Goal: Transaction & Acquisition: Purchase product/service

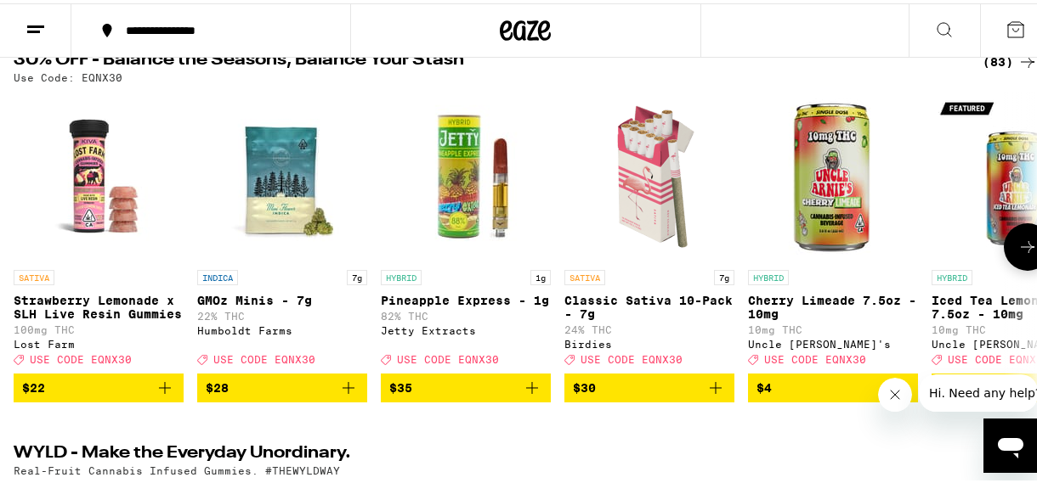
click at [1017, 242] on icon at bounding box center [1027, 244] width 20 height 20
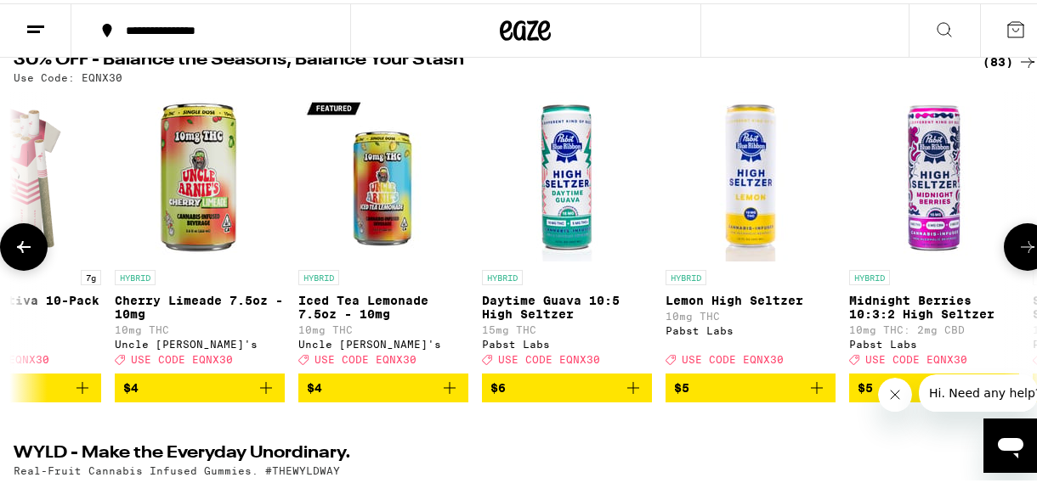
scroll to position [0, 824]
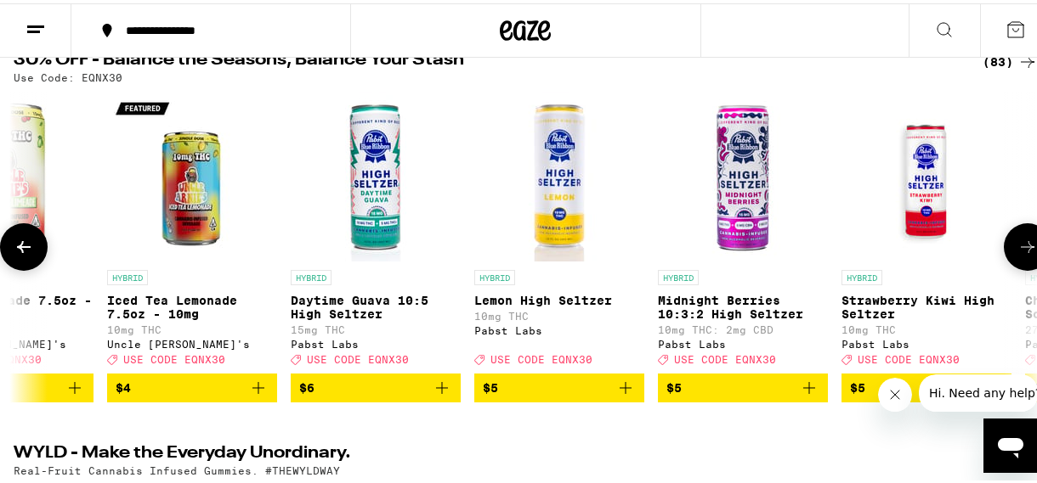
click at [1017, 242] on icon at bounding box center [1027, 244] width 20 height 20
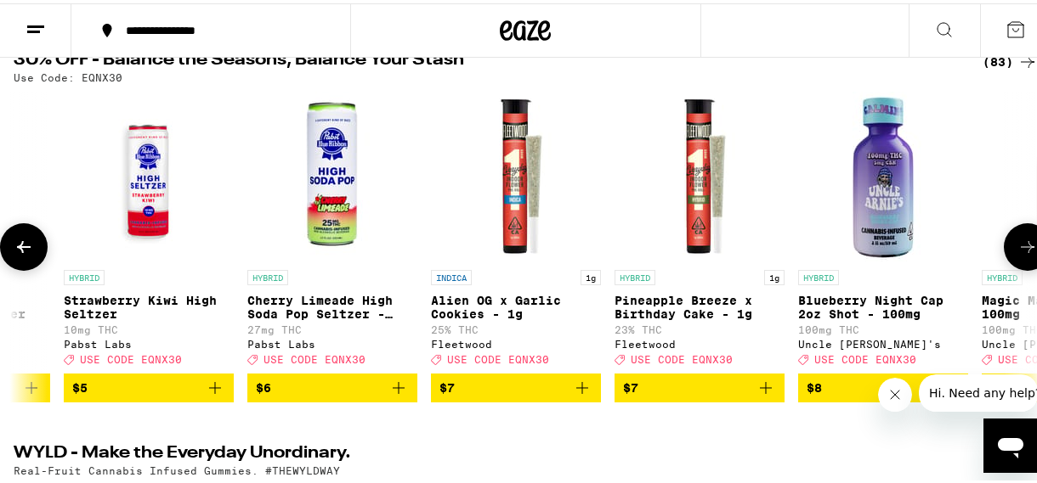
scroll to position [0, 1648]
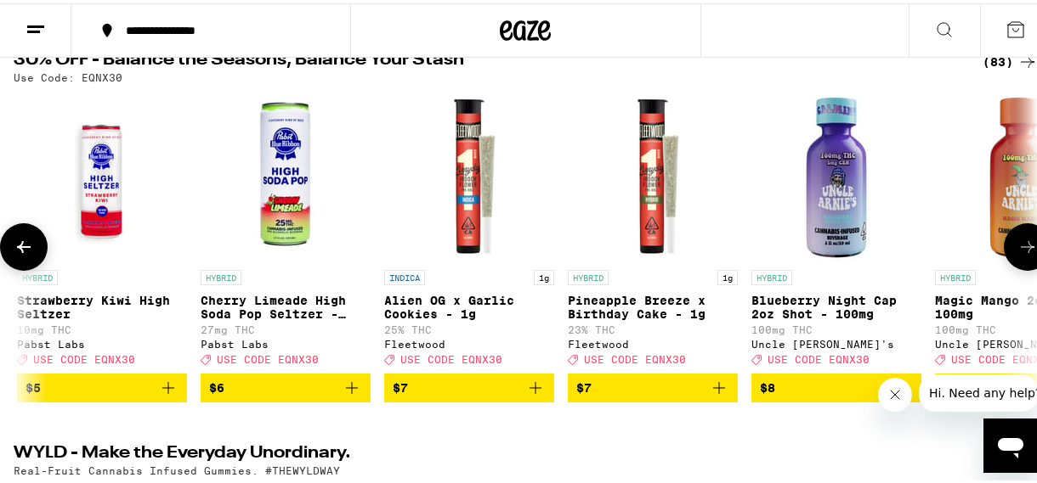
click at [1017, 242] on icon at bounding box center [1027, 244] width 20 height 20
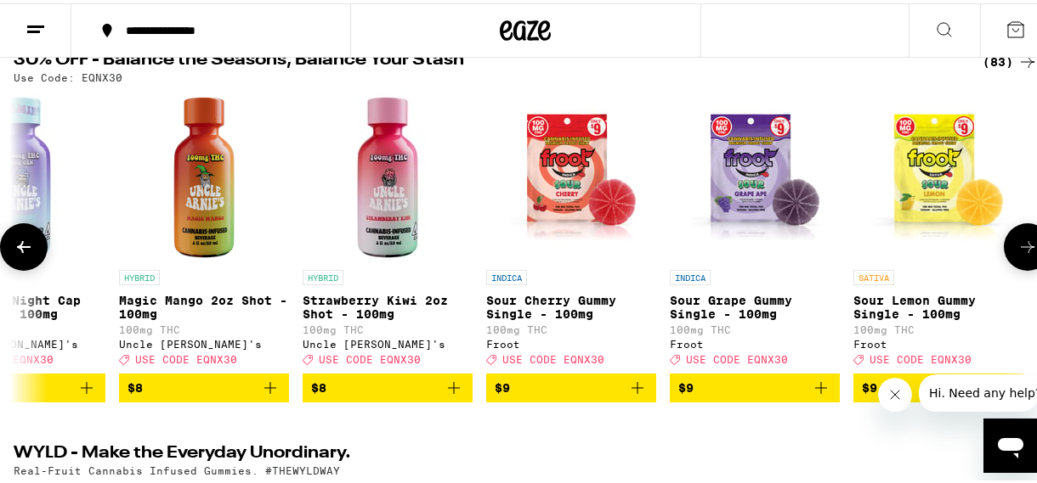
scroll to position [0, 2473]
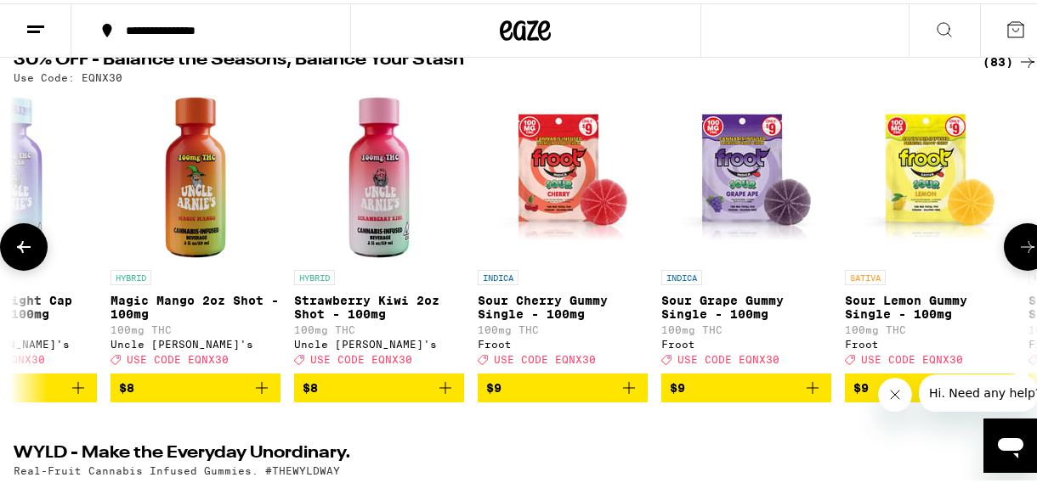
click at [1017, 242] on icon at bounding box center [1027, 244] width 20 height 20
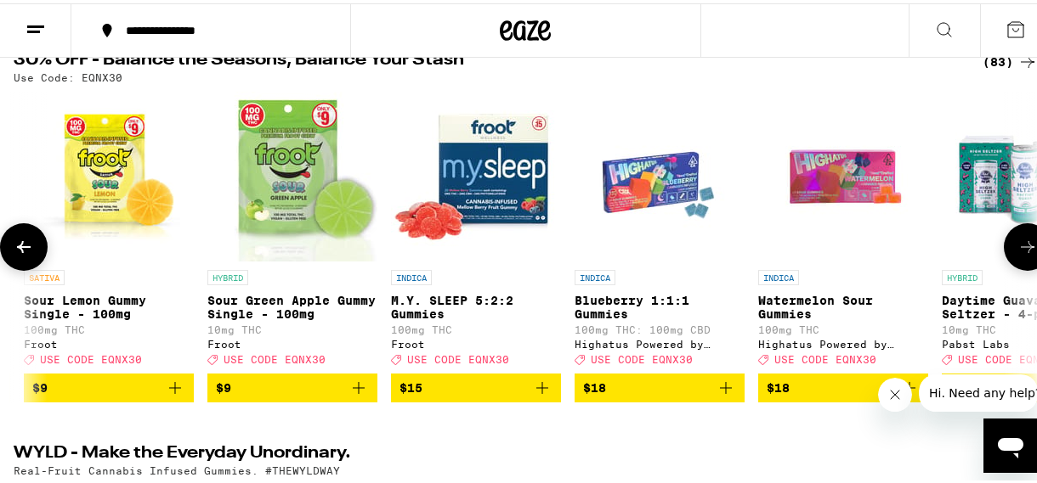
scroll to position [0, 3297]
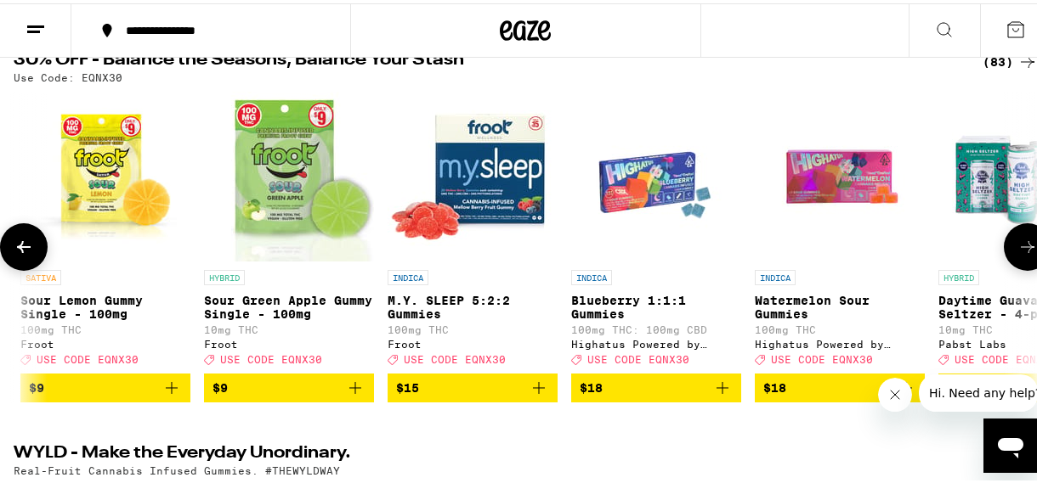
click at [1017, 242] on icon at bounding box center [1027, 244] width 20 height 20
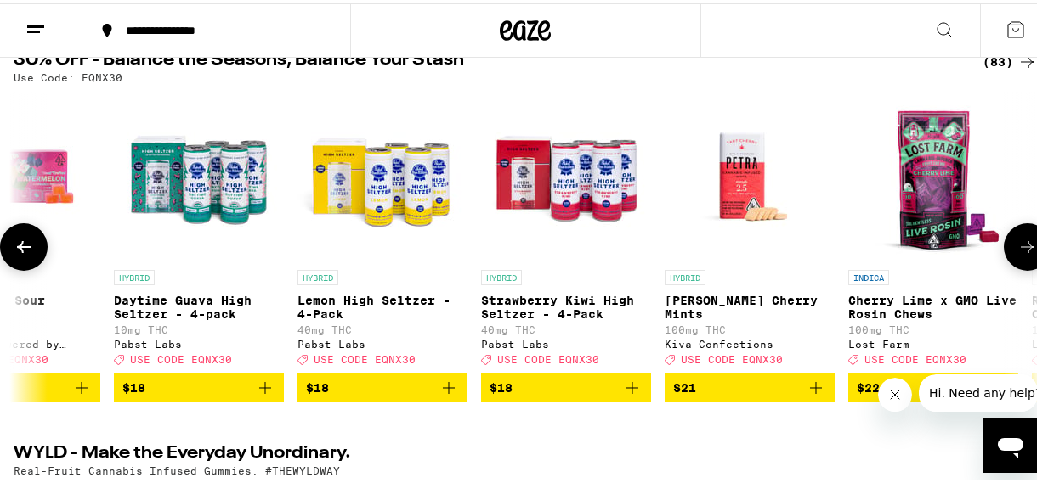
click at [1017, 242] on icon at bounding box center [1027, 244] width 20 height 20
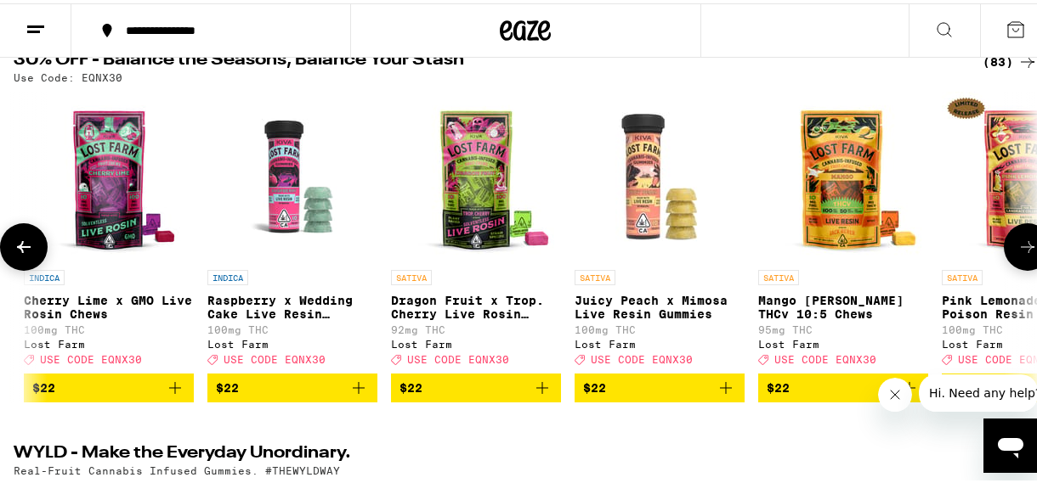
click at [1017, 242] on icon at bounding box center [1027, 244] width 20 height 20
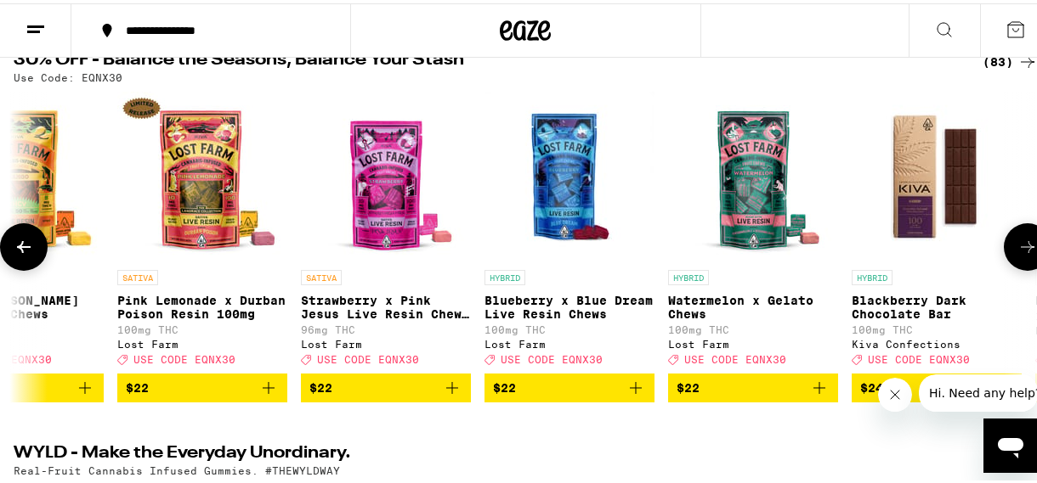
click at [1017, 242] on icon at bounding box center [1027, 244] width 20 height 20
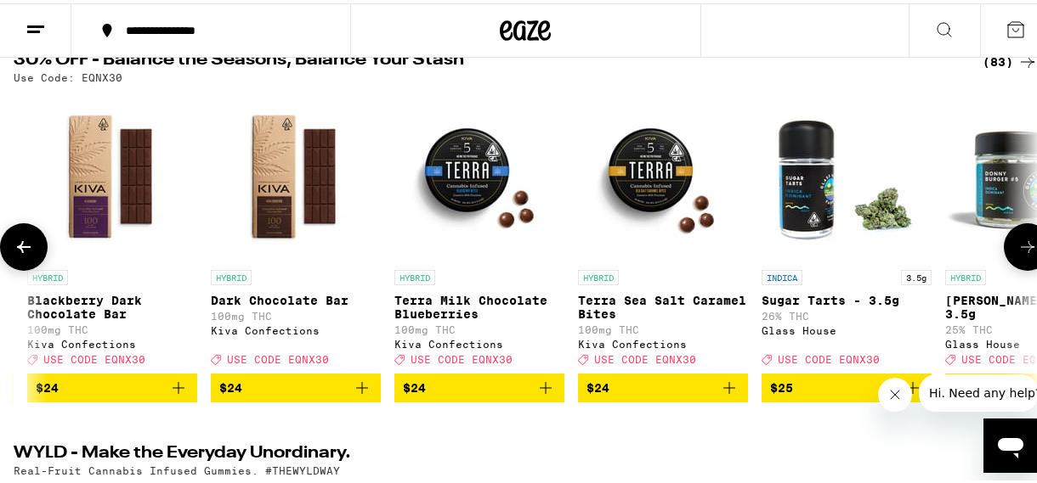
click at [1017, 242] on icon at bounding box center [1027, 244] width 20 height 20
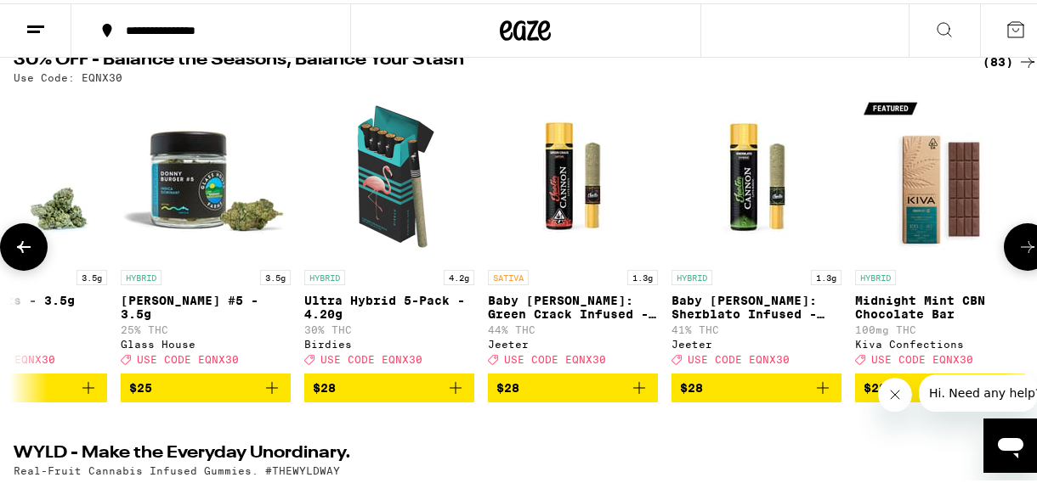
click at [1017, 242] on icon at bounding box center [1027, 244] width 20 height 20
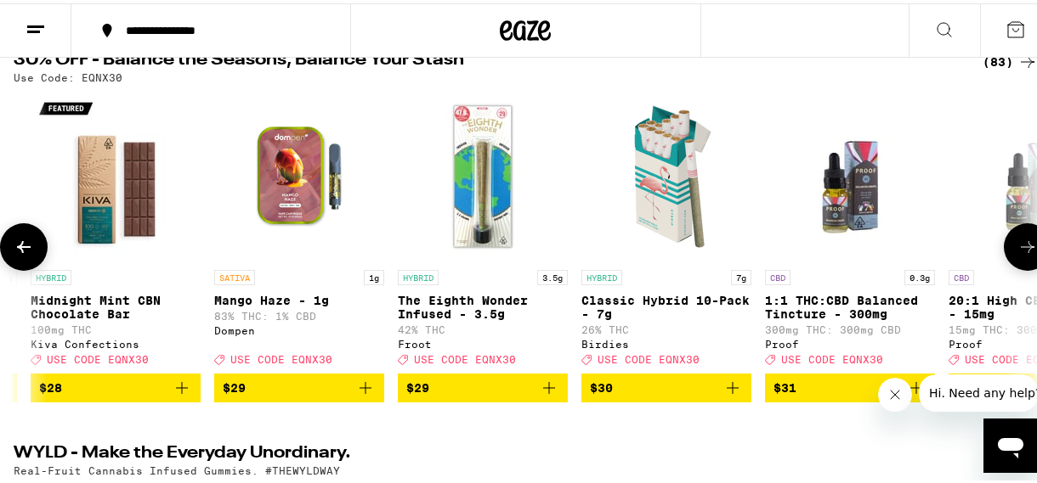
click at [1017, 242] on icon at bounding box center [1027, 244] width 20 height 20
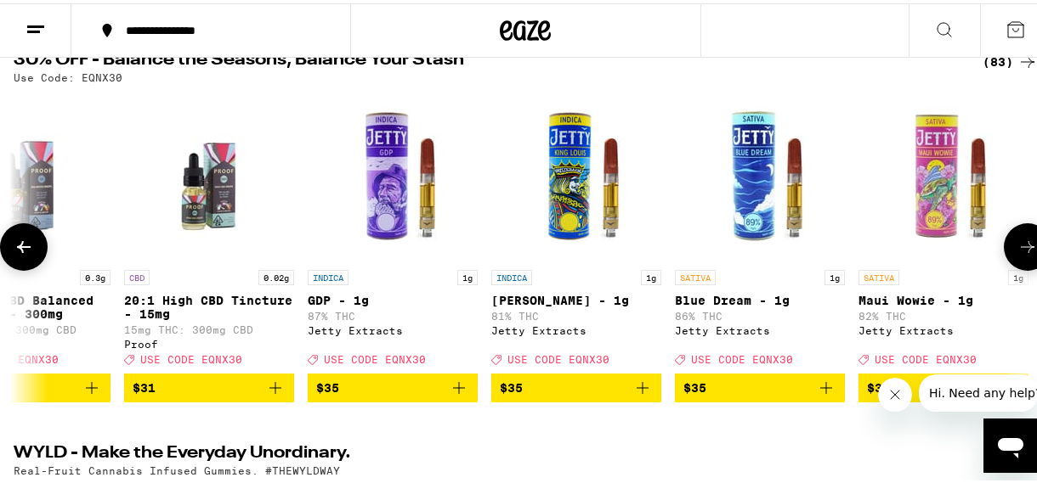
click at [1017, 242] on icon at bounding box center [1027, 244] width 20 height 20
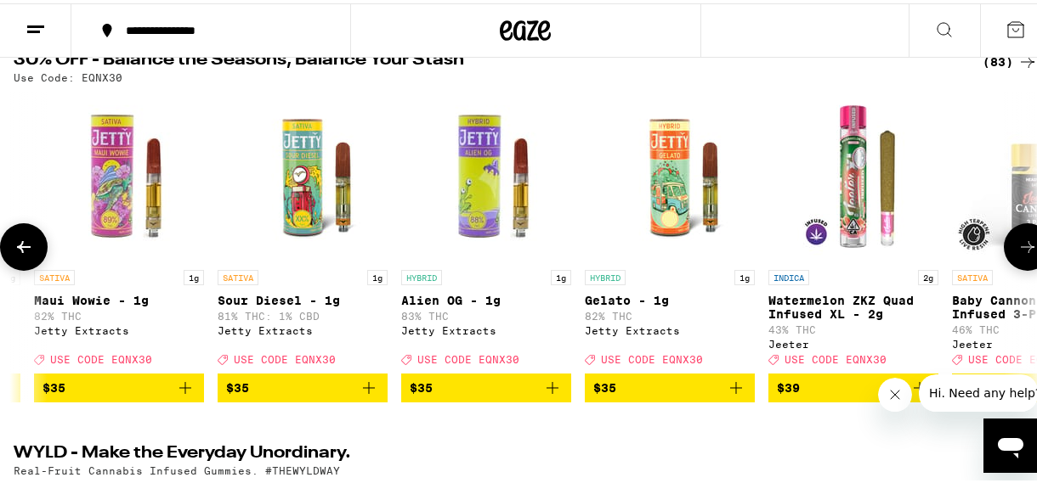
click at [1017, 242] on icon at bounding box center [1027, 244] width 20 height 20
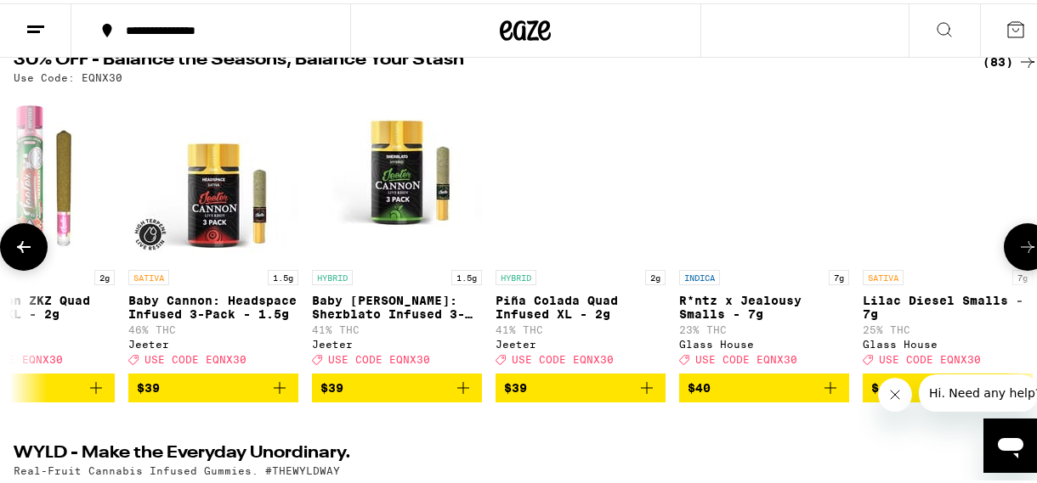
scroll to position [0, 10715]
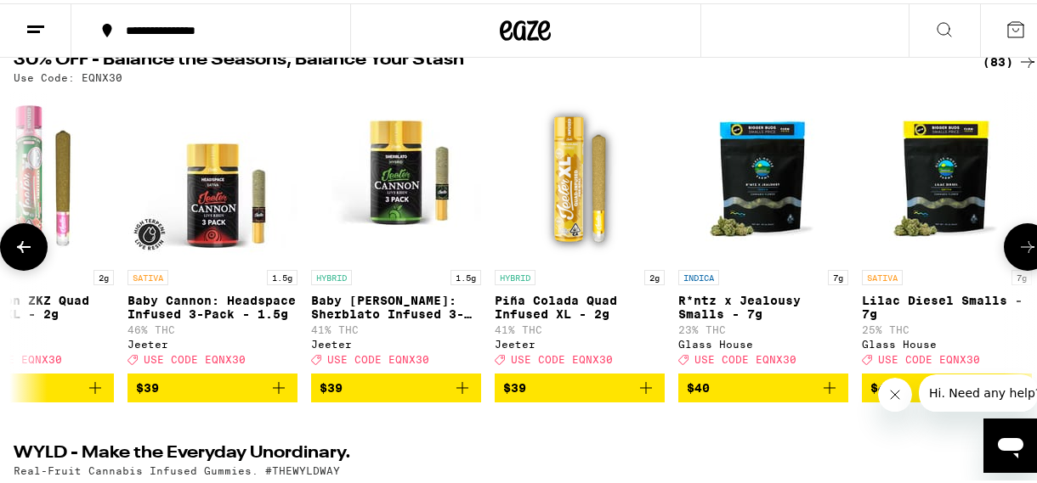
click at [1017, 242] on icon at bounding box center [1027, 244] width 20 height 20
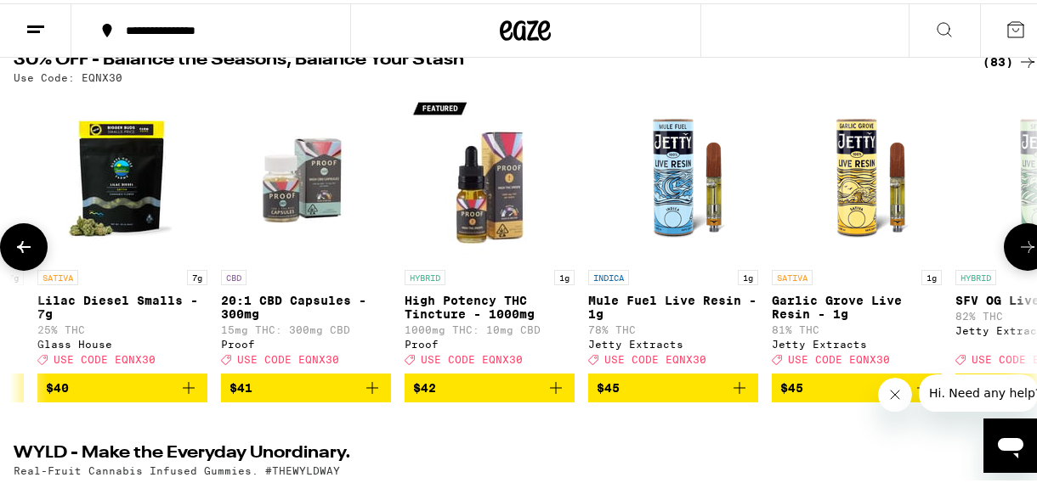
click at [1017, 242] on icon at bounding box center [1027, 244] width 20 height 20
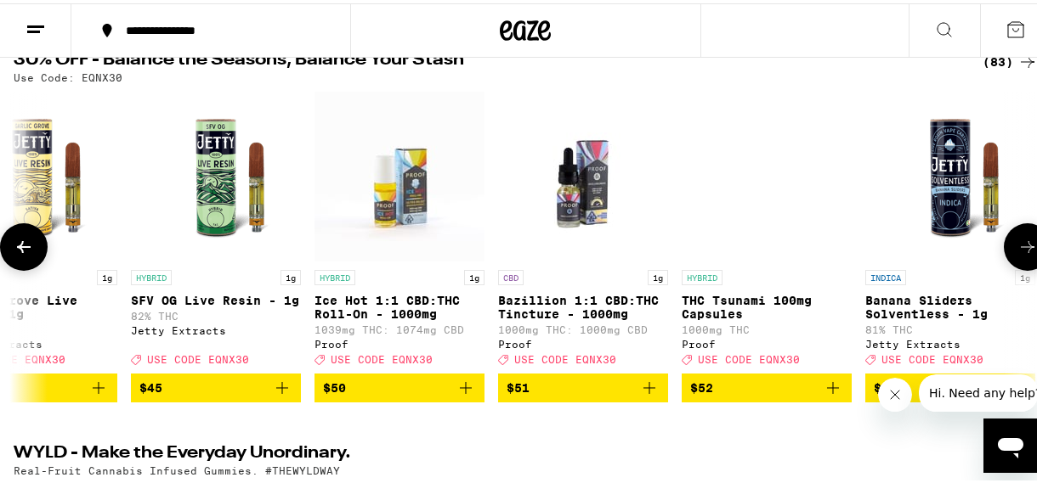
click at [1017, 242] on icon at bounding box center [1027, 244] width 20 height 20
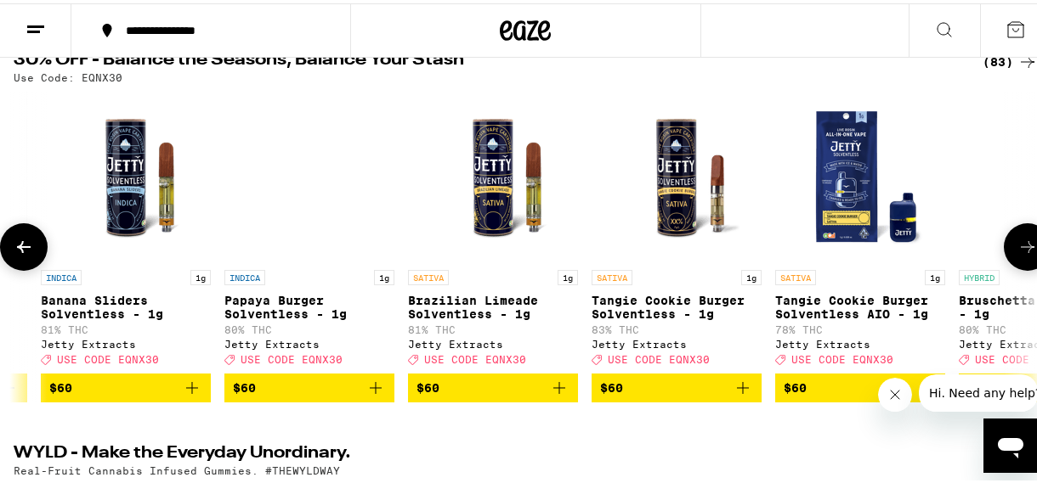
click at [1017, 242] on icon at bounding box center [1027, 244] width 20 height 20
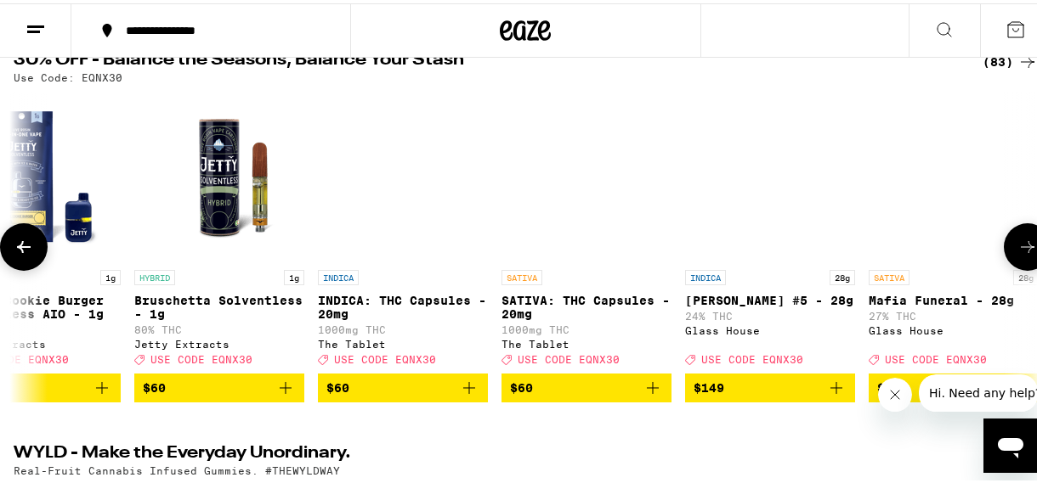
click at [1017, 242] on icon at bounding box center [1027, 244] width 20 height 20
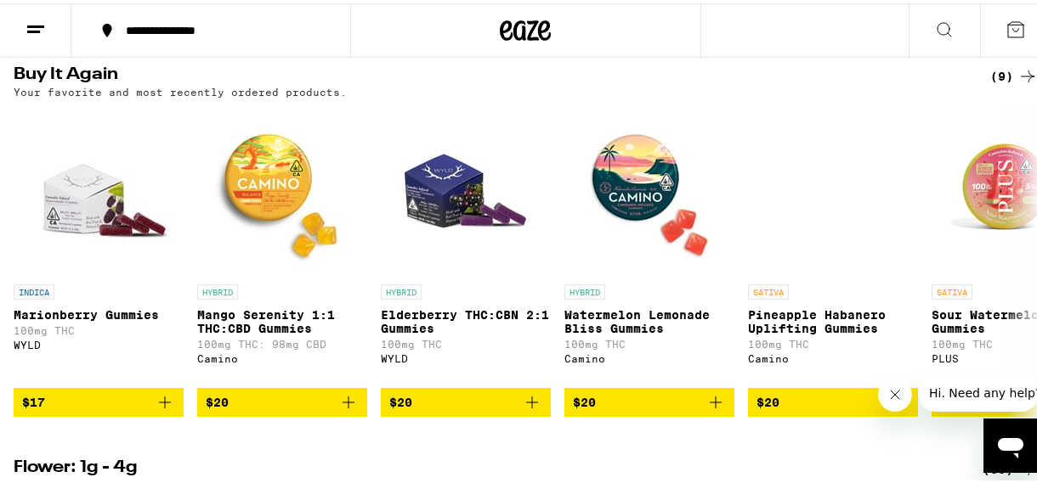
scroll to position [1371, 0]
